Goal: Communication & Community: Share content

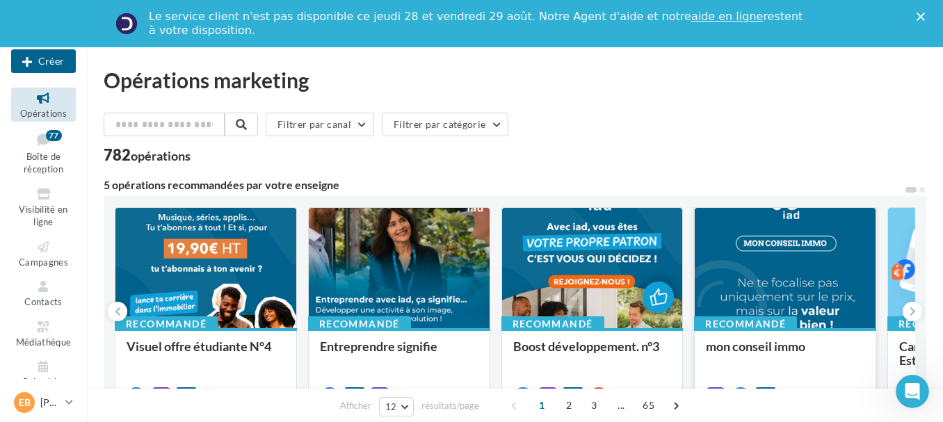
click at [782, 259] on div at bounding box center [785, 269] width 181 height 122
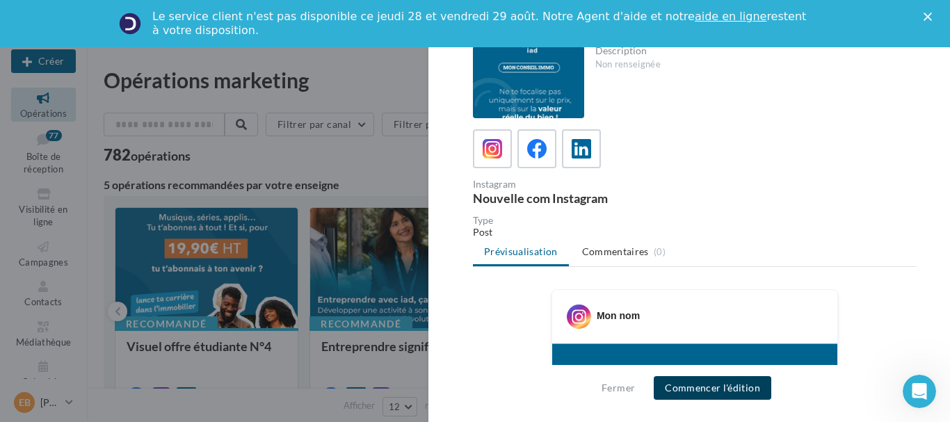
click at [710, 390] on button "Commencer l'édition" at bounding box center [713, 388] width 118 height 24
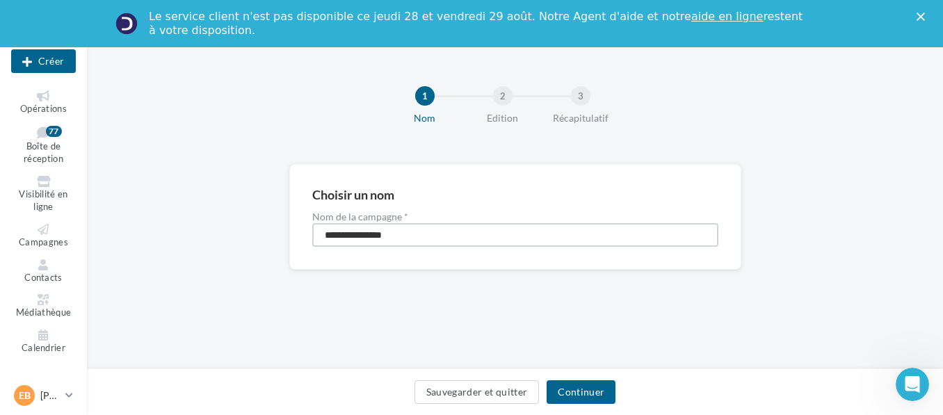
click at [470, 240] on input "**********" at bounding box center [515, 235] width 406 height 24
click at [586, 394] on button "Continuer" at bounding box center [581, 392] width 69 height 24
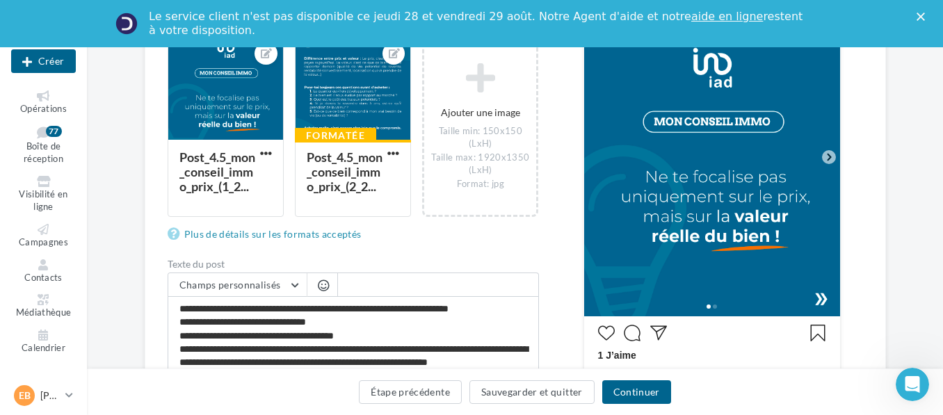
scroll to position [257, 0]
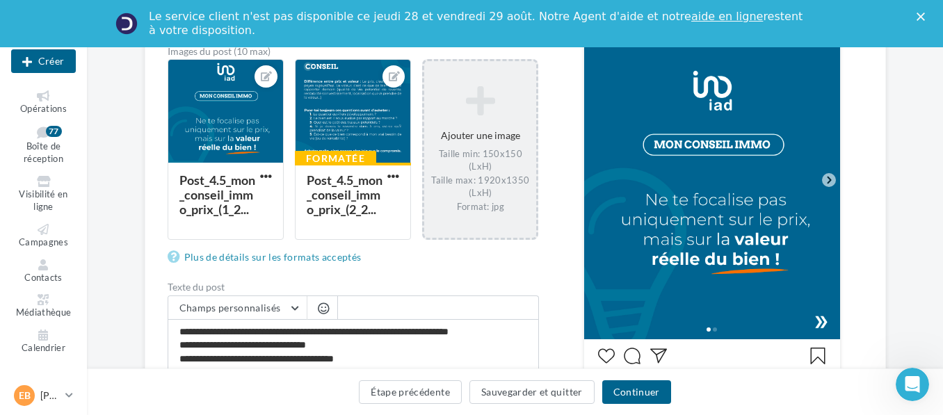
click at [486, 103] on icon at bounding box center [480, 100] width 101 height 33
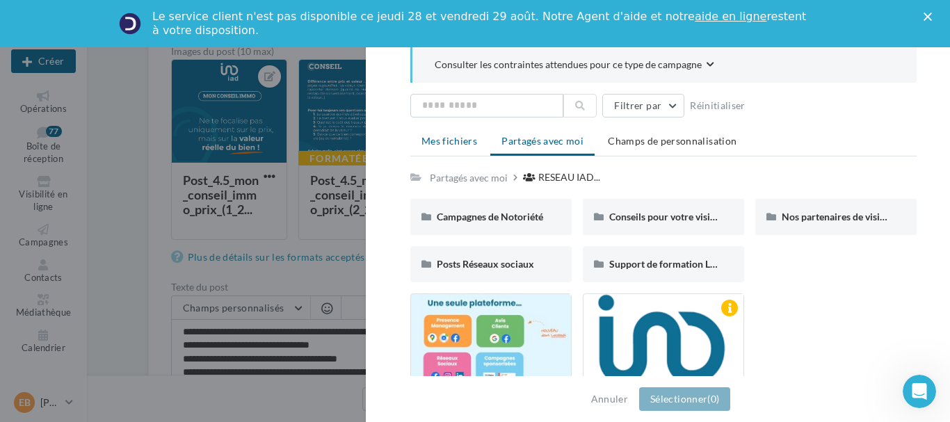
click at [456, 147] on li "Mes fichiers" at bounding box center [449, 141] width 78 height 25
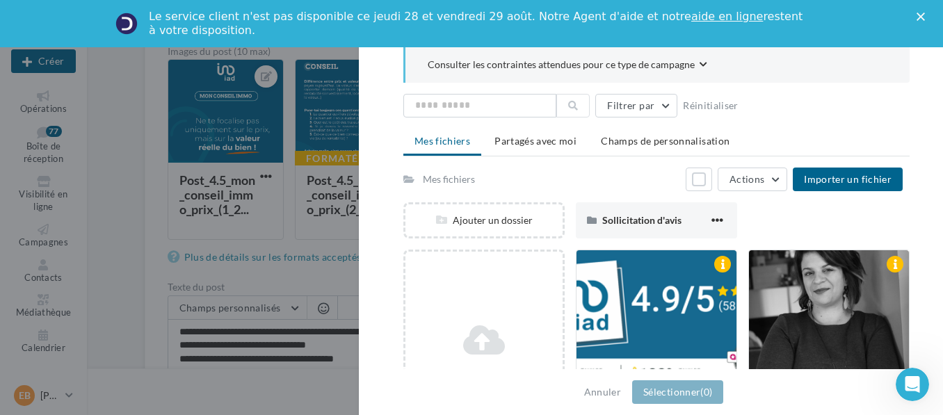
scroll to position [263, 0]
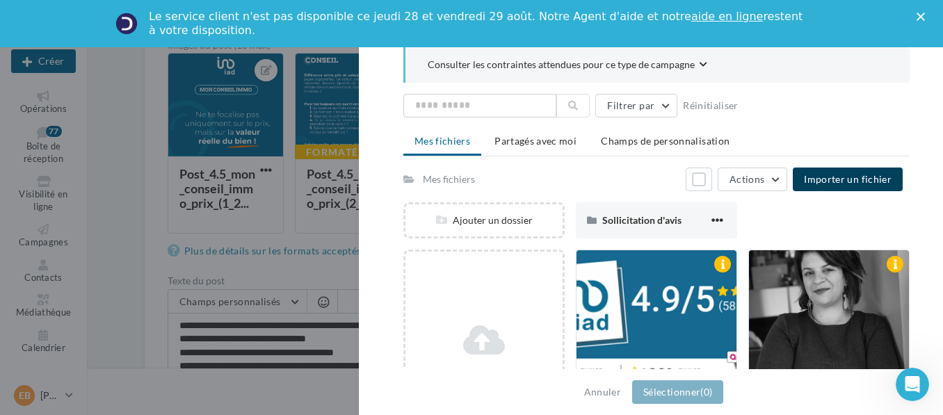
click at [835, 188] on button "Importer un fichier" at bounding box center [848, 180] width 110 height 24
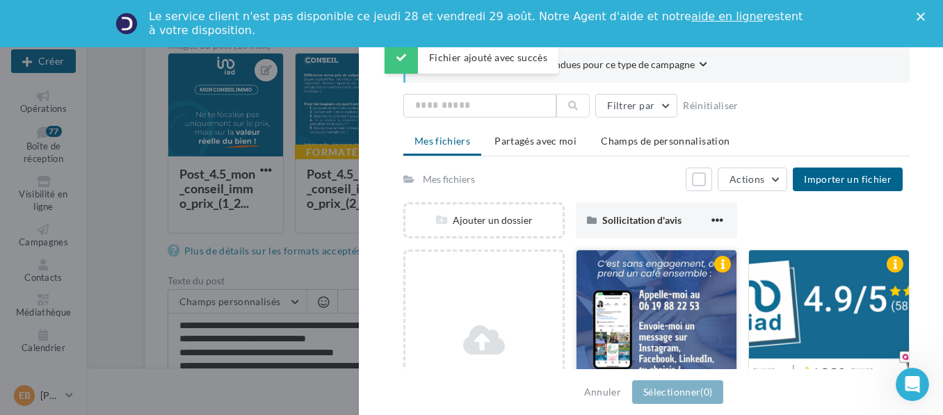
click at [704, 307] on div at bounding box center [657, 319] width 160 height 139
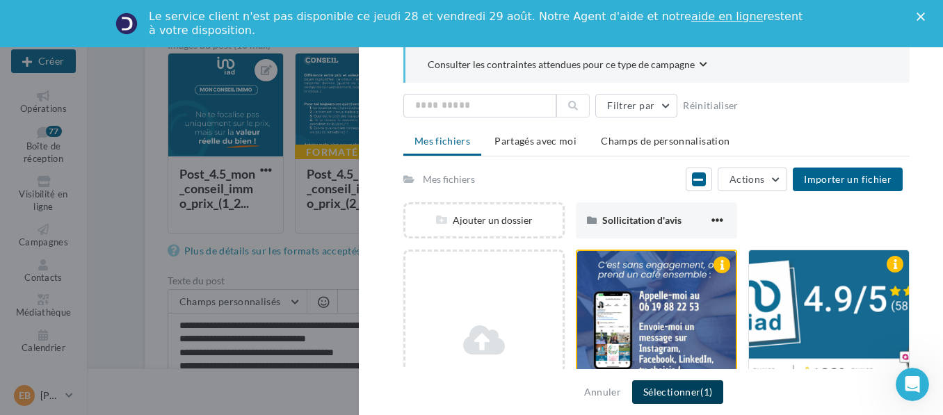
click at [698, 399] on button "Sélectionner (1)" at bounding box center [677, 392] width 91 height 24
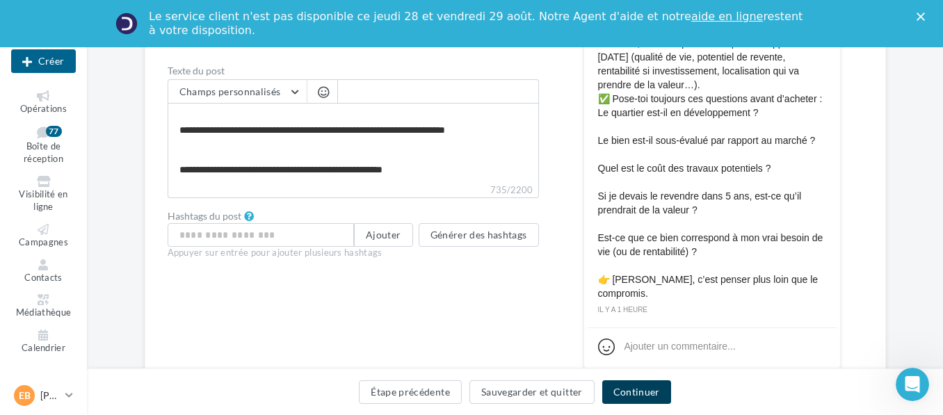
scroll to position [240, 0]
click at [643, 386] on button "Continuer" at bounding box center [636, 392] width 69 height 24
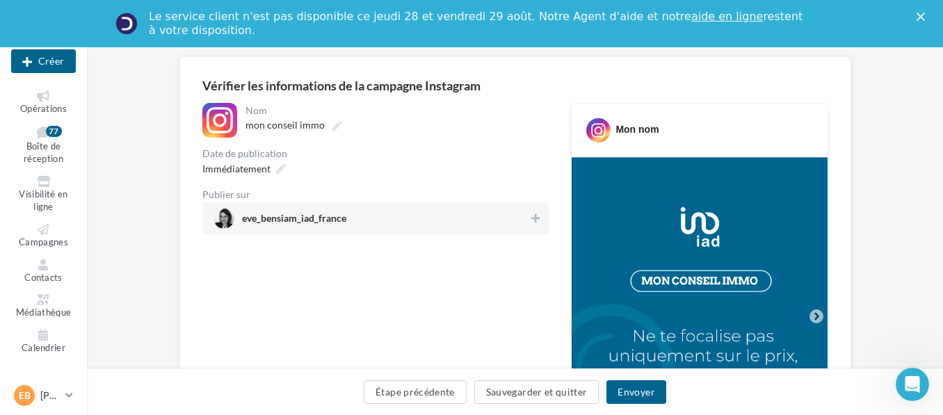
scroll to position [77, 0]
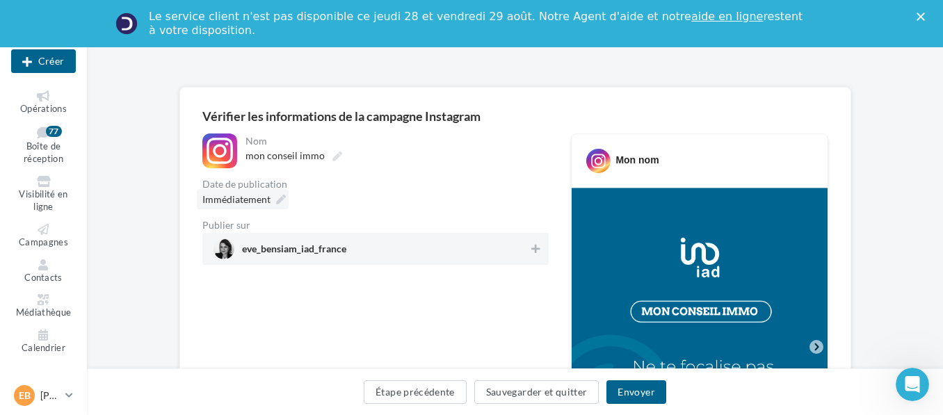
click at [274, 198] on div "Immédiatement" at bounding box center [243, 199] width 92 height 20
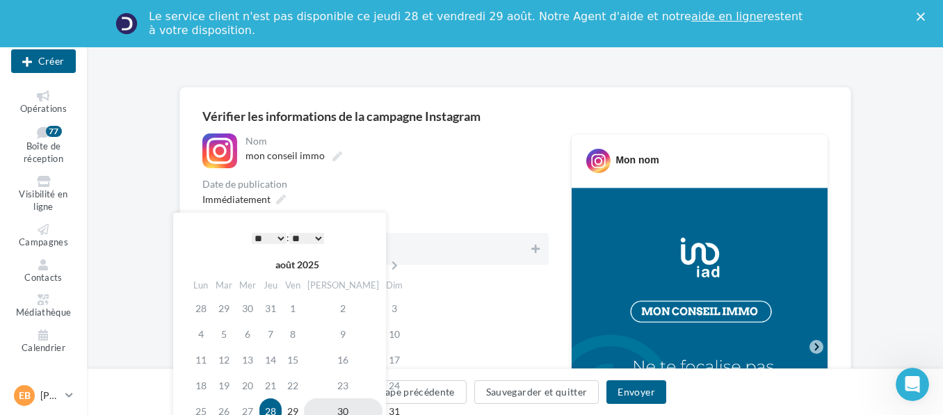
click at [327, 410] on td "30" at bounding box center [343, 412] width 79 height 26
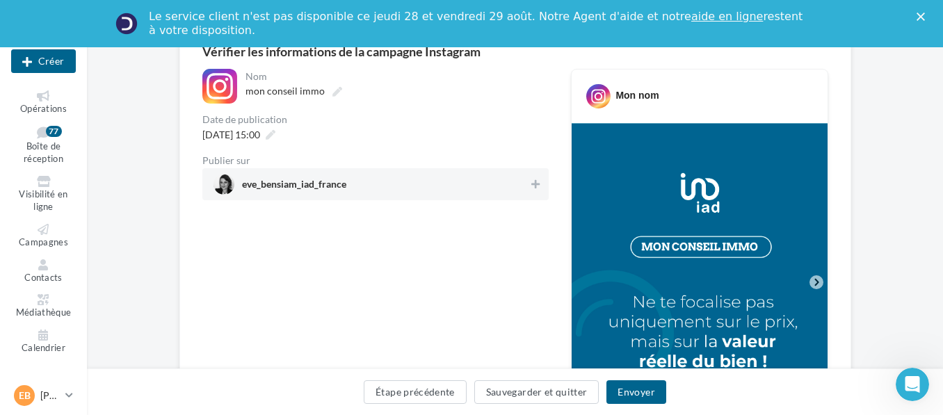
scroll to position [134, 0]
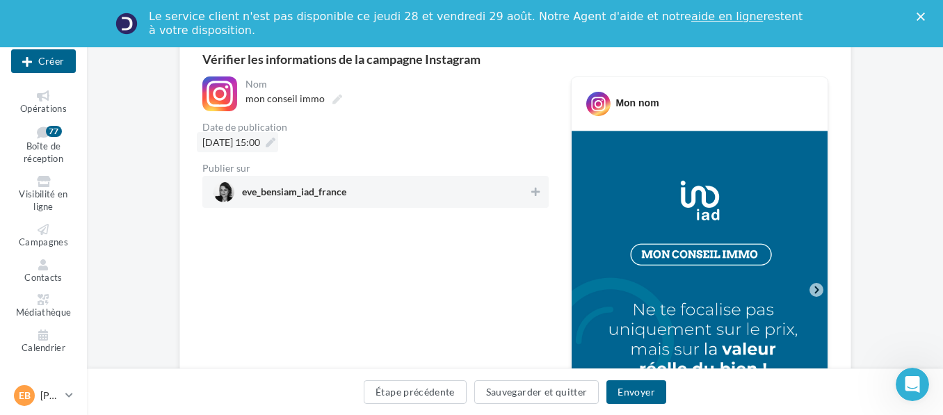
click at [275, 139] on icon at bounding box center [271, 143] width 10 height 10
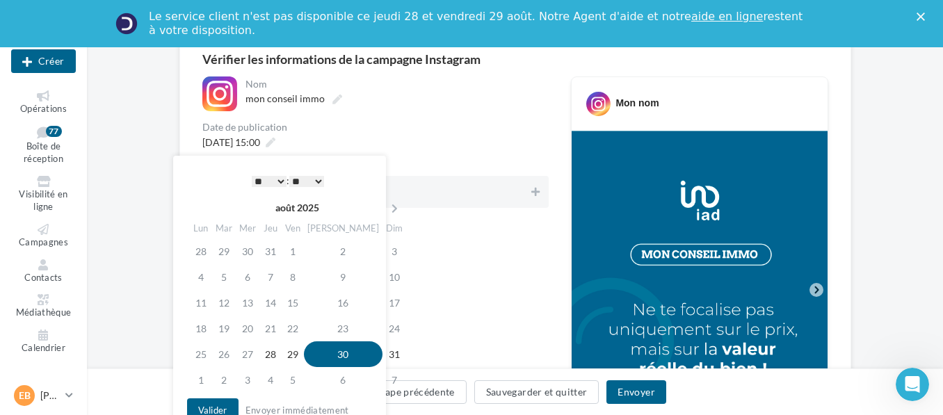
click at [280, 179] on select "* * * * * * * * * * ** ** ** ** ** ** ** ** ** ** ** ** ** **" at bounding box center [269, 181] width 35 height 11
click at [216, 406] on button "Valider" at bounding box center [212, 411] width 51 height 24
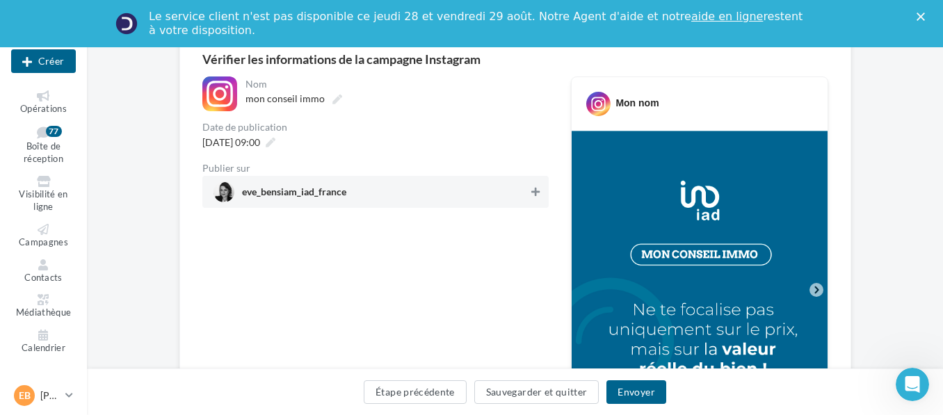
click at [535, 190] on icon at bounding box center [535, 192] width 8 height 10
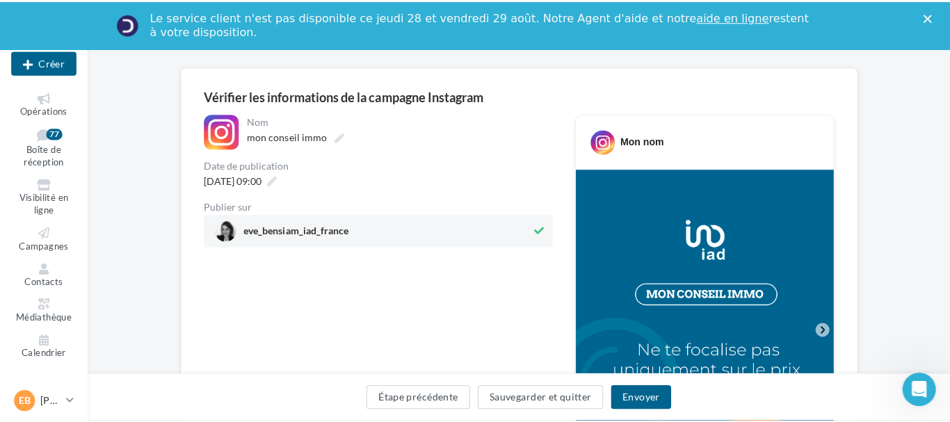
scroll to position [97, 0]
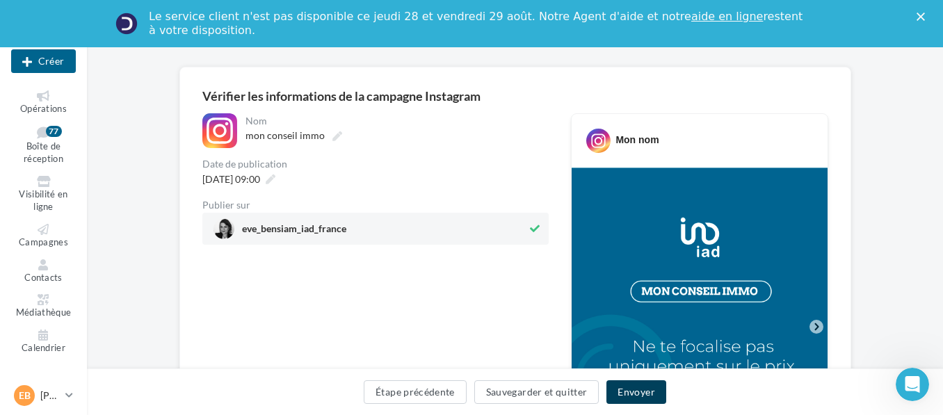
click at [643, 395] on button "Envoyer" at bounding box center [636, 392] width 59 height 24
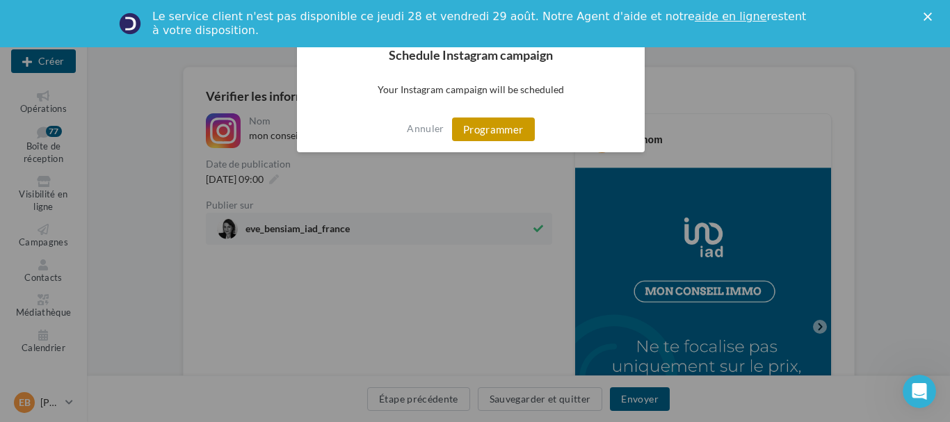
click at [501, 125] on button "Programmer" at bounding box center [493, 130] width 83 height 24
